Goal: Task Accomplishment & Management: Use online tool/utility

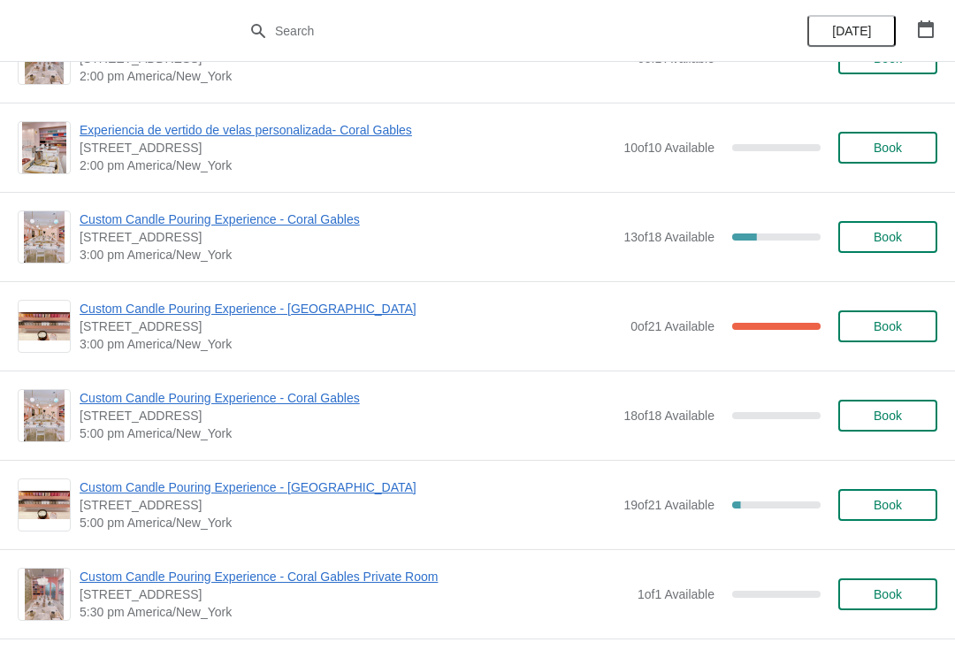
scroll to position [686, 0]
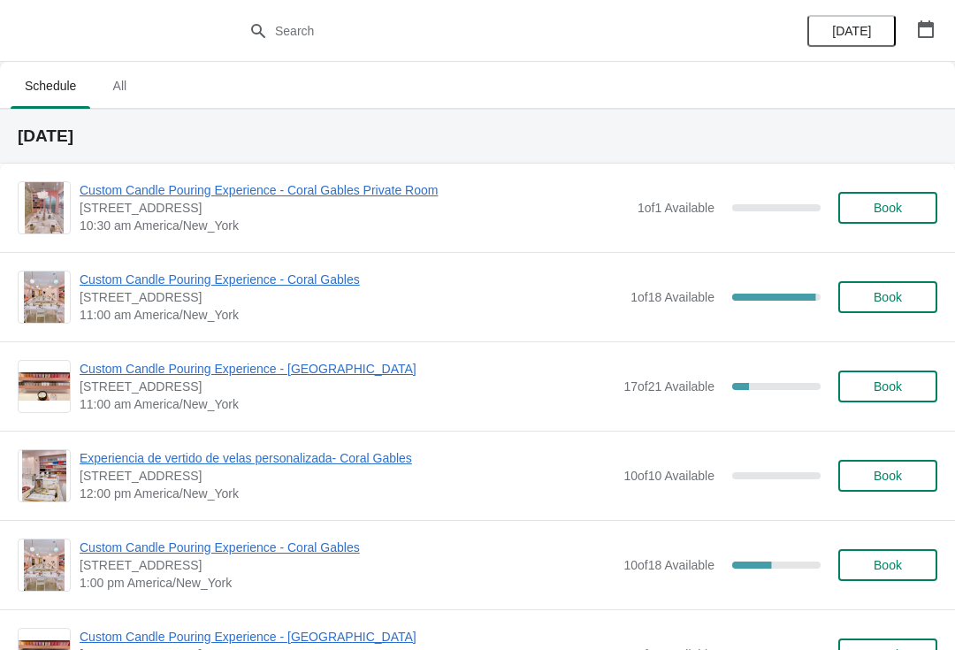
click at [155, 275] on span "Custom Candle Pouring Experience - Coral Gables" at bounding box center [351, 280] width 542 height 18
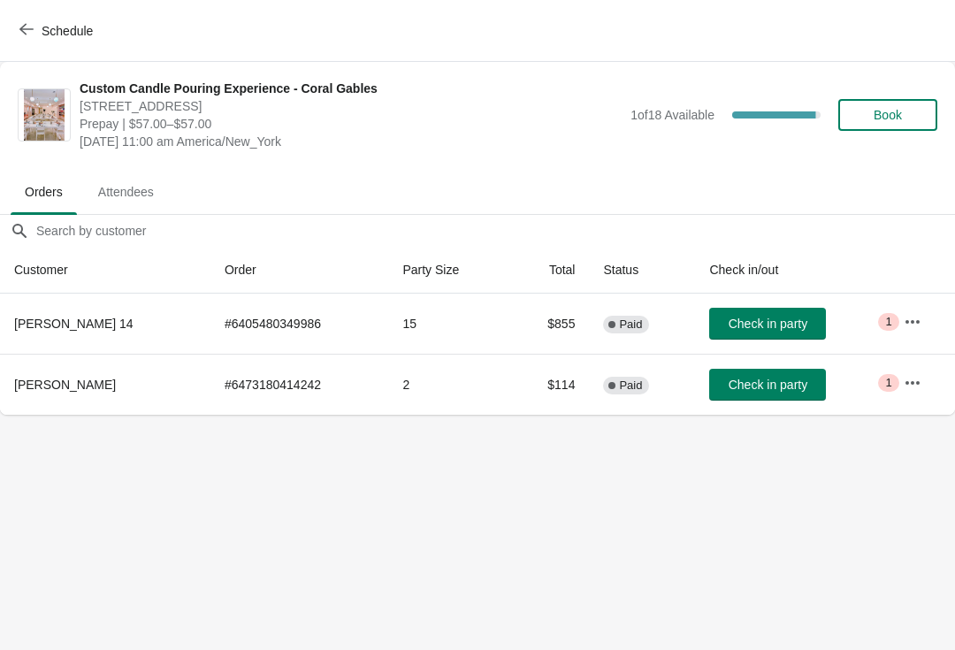
click at [758, 335] on button "Check in party" at bounding box center [767, 324] width 117 height 32
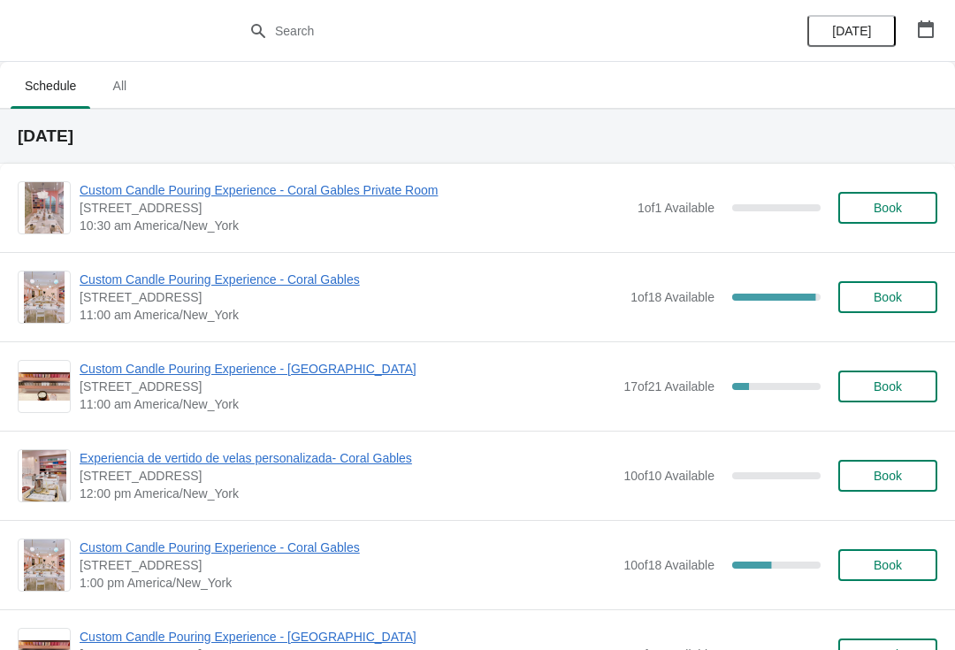
click at [136, 264] on div "Custom Candle Pouring Experience - Coral Gables 154 Giralda Avenue, Coral Gable…" at bounding box center [477, 296] width 955 height 89
click at [149, 271] on span "Custom Candle Pouring Experience - Coral Gables" at bounding box center [351, 280] width 542 height 18
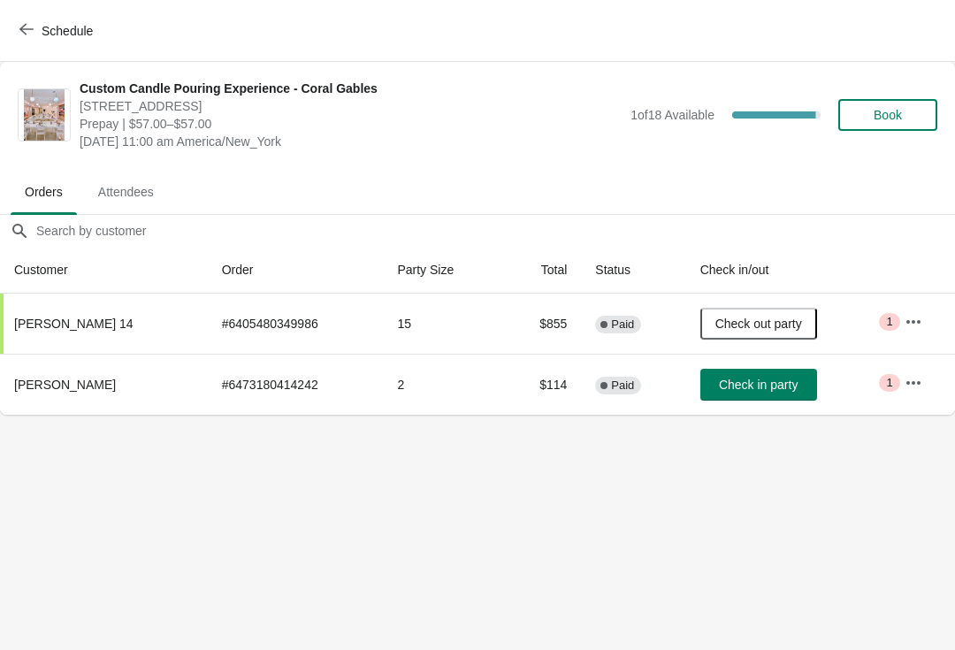
click at [776, 387] on span "Check in party" at bounding box center [758, 384] width 79 height 14
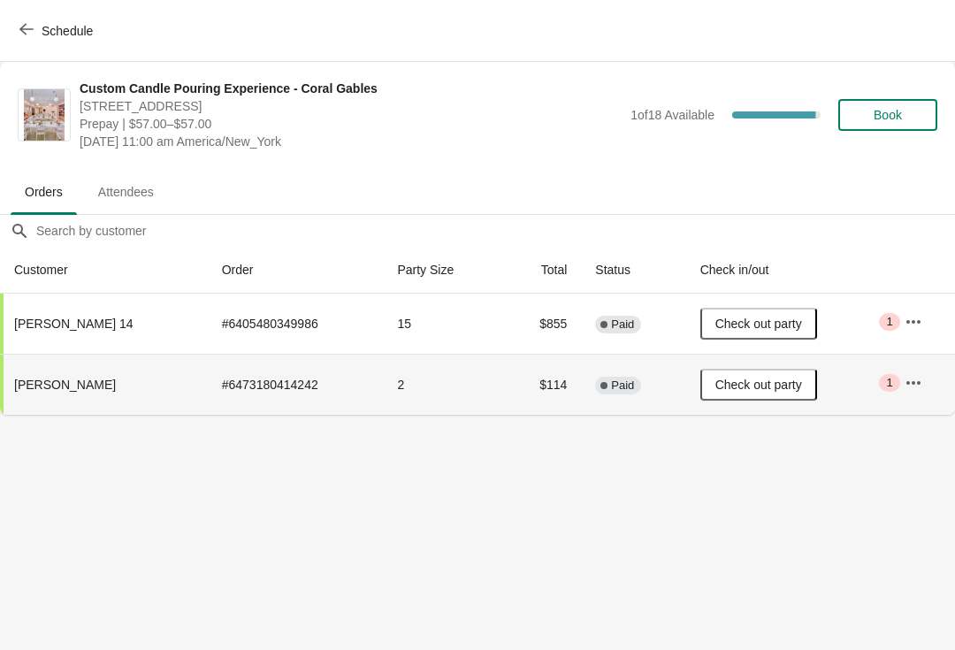
click at [899, 321] on button "button" at bounding box center [913, 322] width 32 height 32
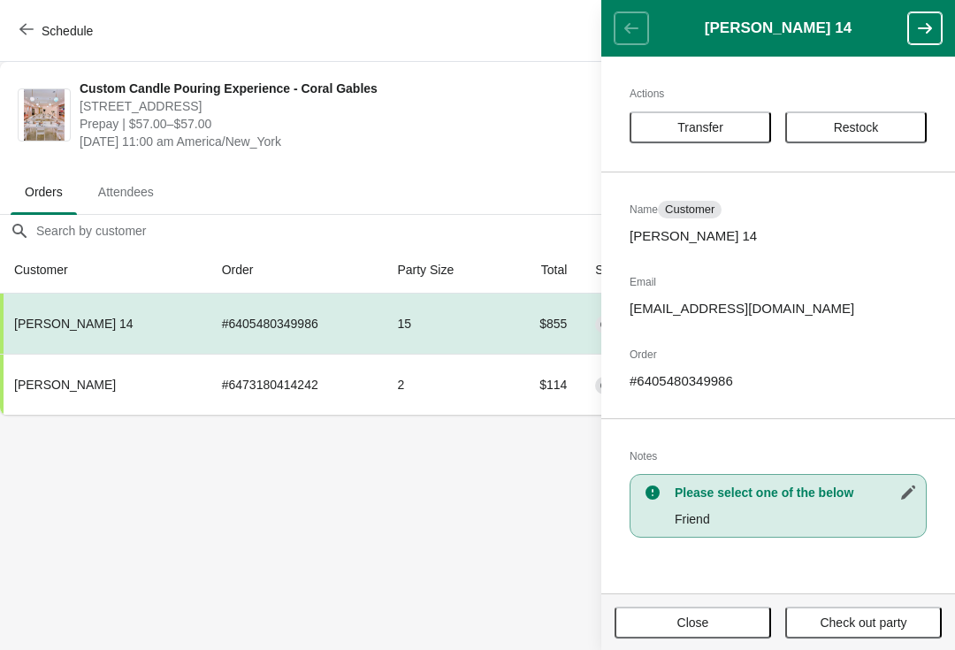
click at [869, 127] on span "Restock" at bounding box center [856, 127] width 45 height 14
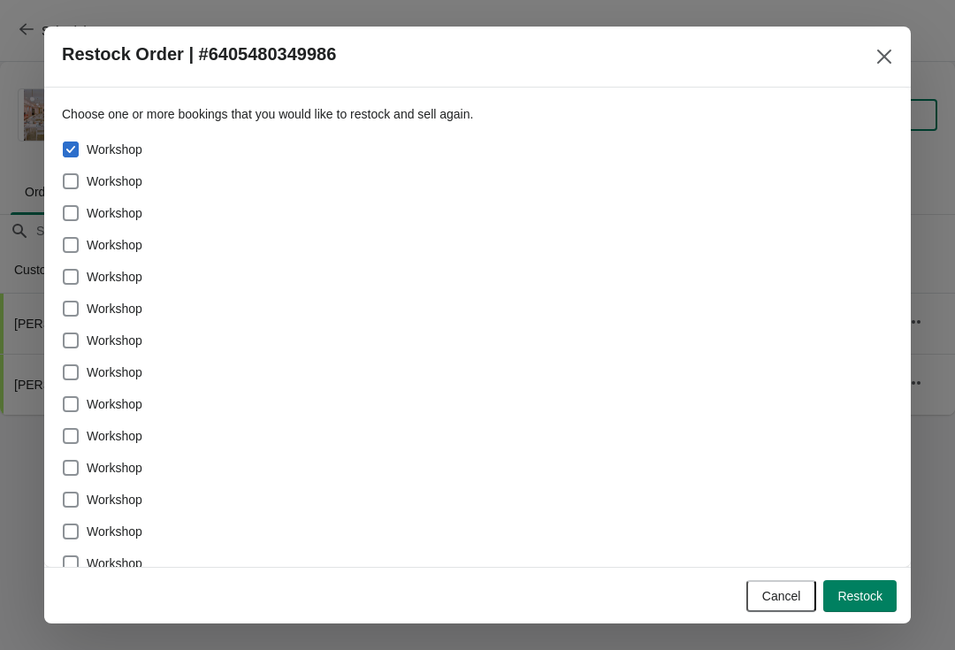
click at [878, 605] on button "Restock" at bounding box center [859, 596] width 73 height 32
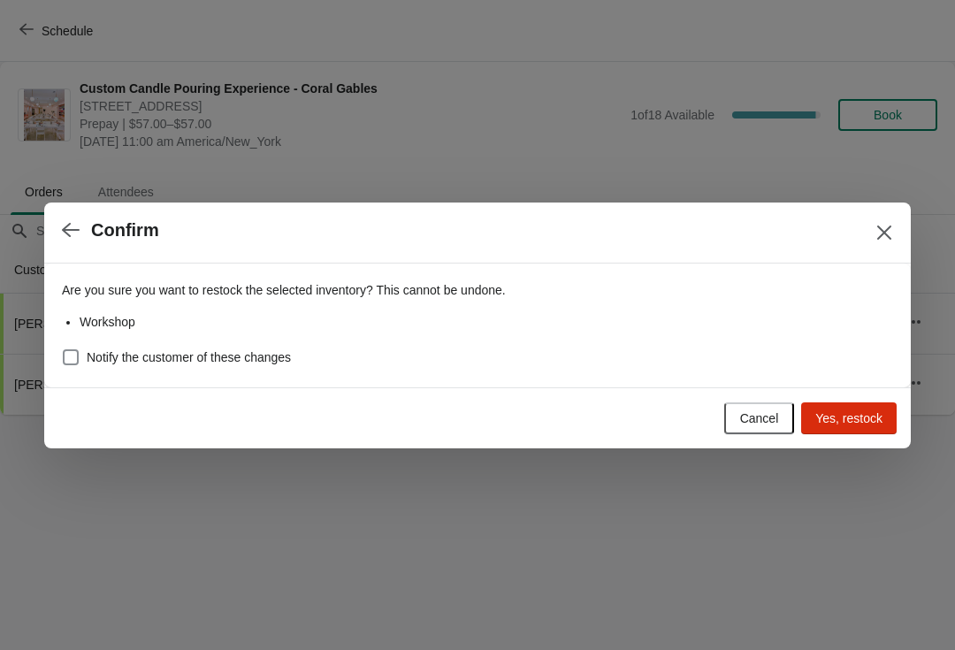
click at [869, 415] on span "Yes, restock" at bounding box center [848, 418] width 67 height 14
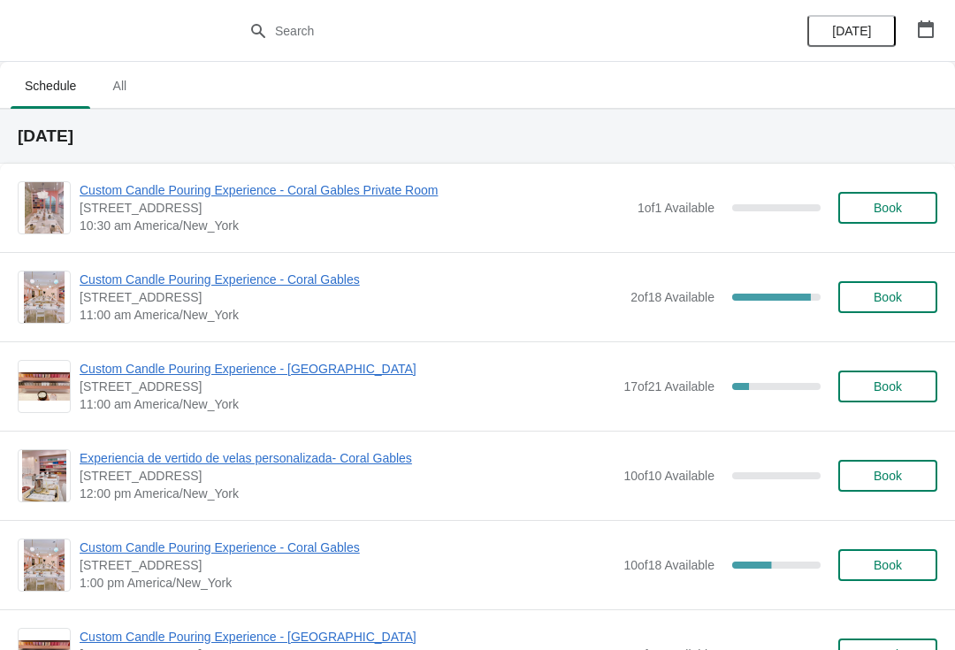
click at [120, 267] on div "Custom Candle Pouring Experience - Coral Gables [STREET_ADDRESS] 11:00 am Ameri…" at bounding box center [477, 296] width 955 height 89
click at [114, 283] on span "Custom Candle Pouring Experience - Coral Gables" at bounding box center [351, 280] width 542 height 18
click at [208, 362] on span "Custom Candle Pouring Experience - [GEOGRAPHIC_DATA]" at bounding box center [347, 369] width 535 height 18
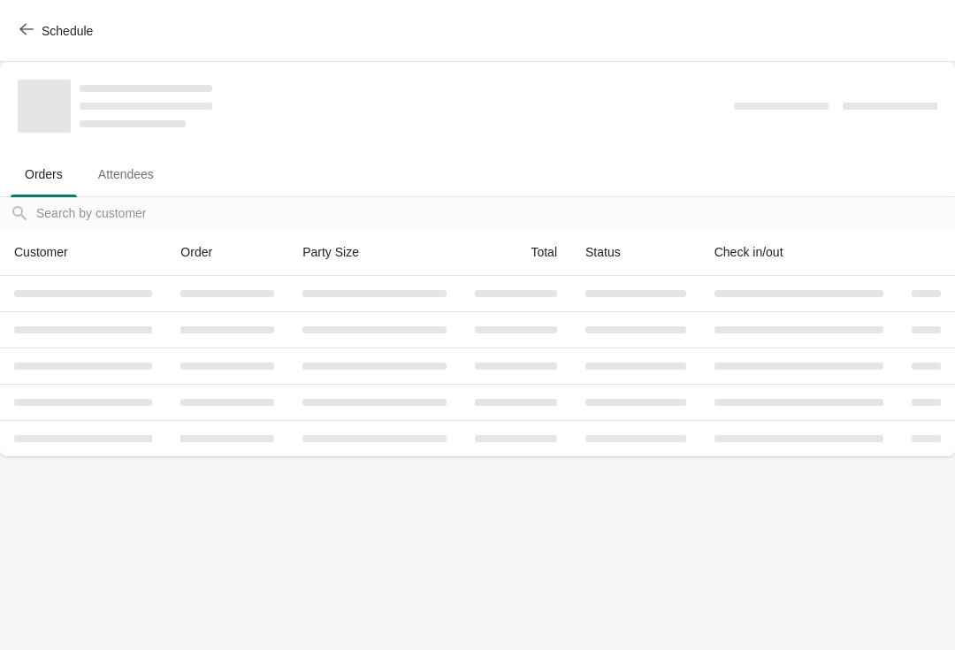
click at [17, 27] on button "Schedule" at bounding box center [58, 31] width 98 height 32
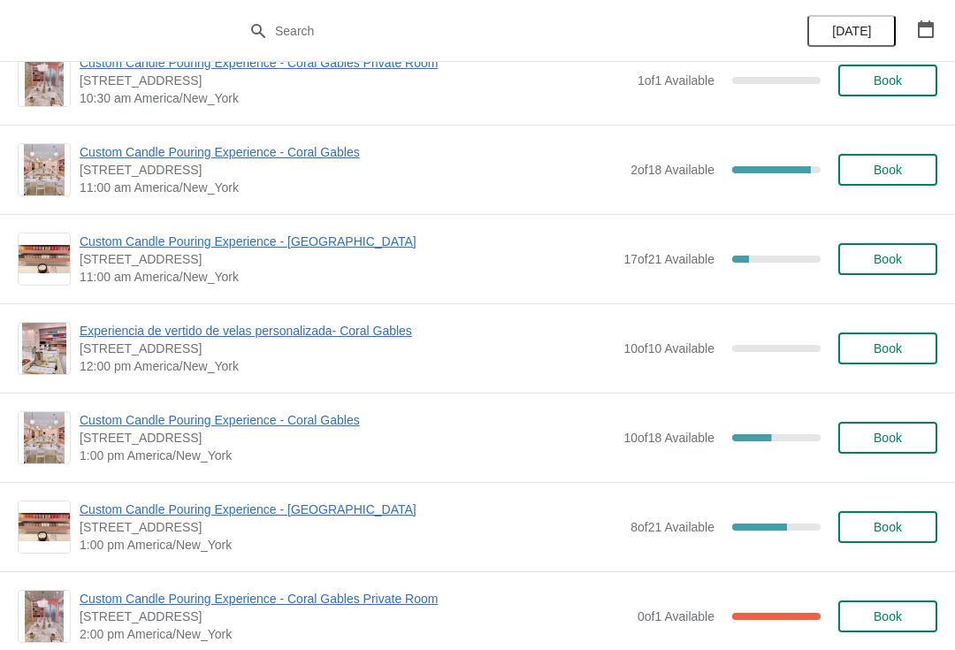
scroll to position [130, 0]
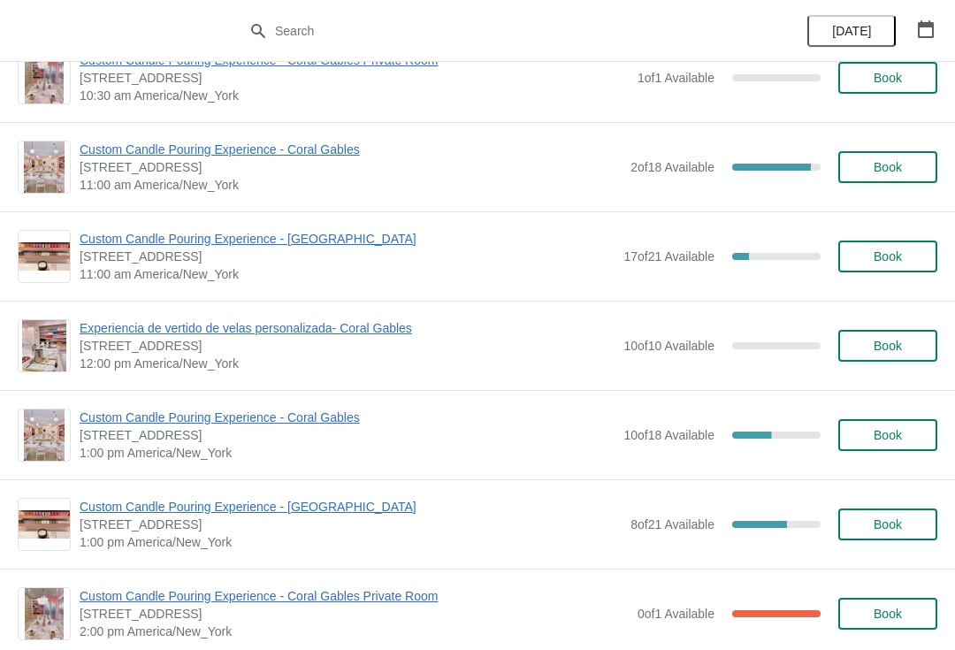
click at [308, 408] on span "Custom Candle Pouring Experience - Coral Gables" at bounding box center [347, 417] width 535 height 18
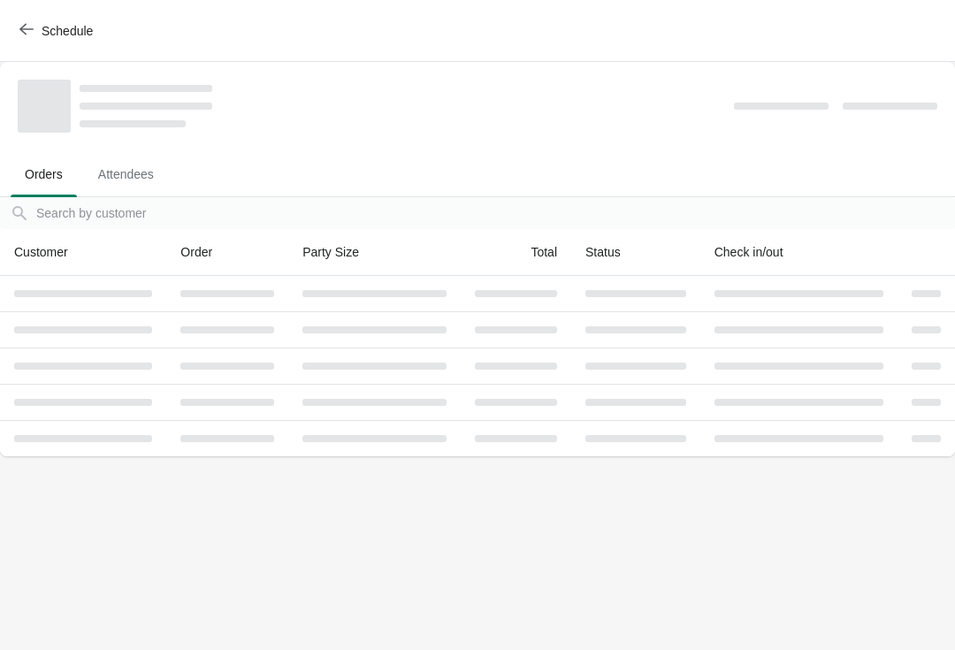
scroll to position [0, 0]
